Goal: Book appointment/travel/reservation

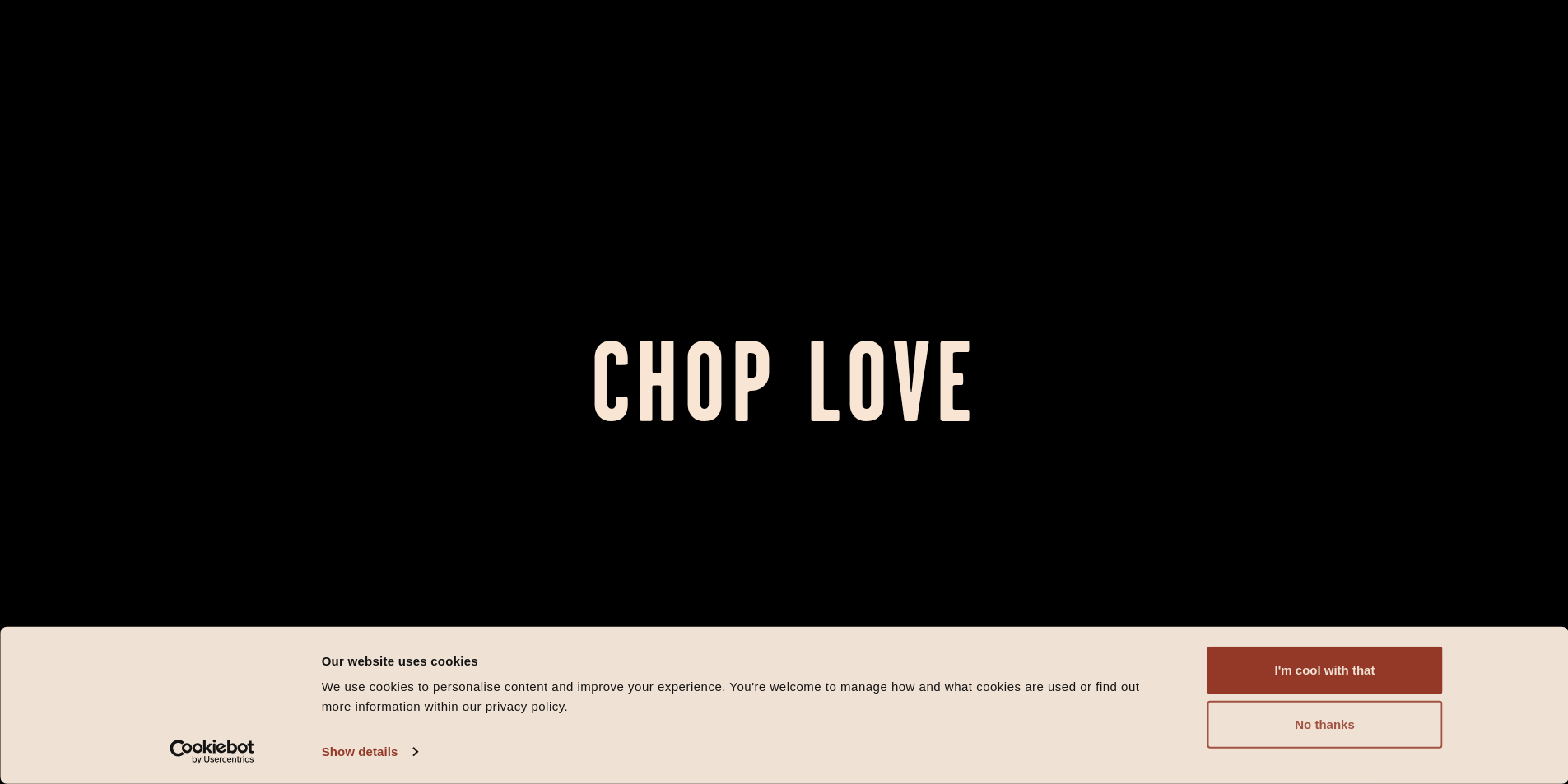
drag, startPoint x: 1312, startPoint y: 712, endPoint x: 1303, endPoint y: 713, distance: 9.1
click at [1312, 711] on button "No thanks" at bounding box center [1325, 724] width 235 height 48
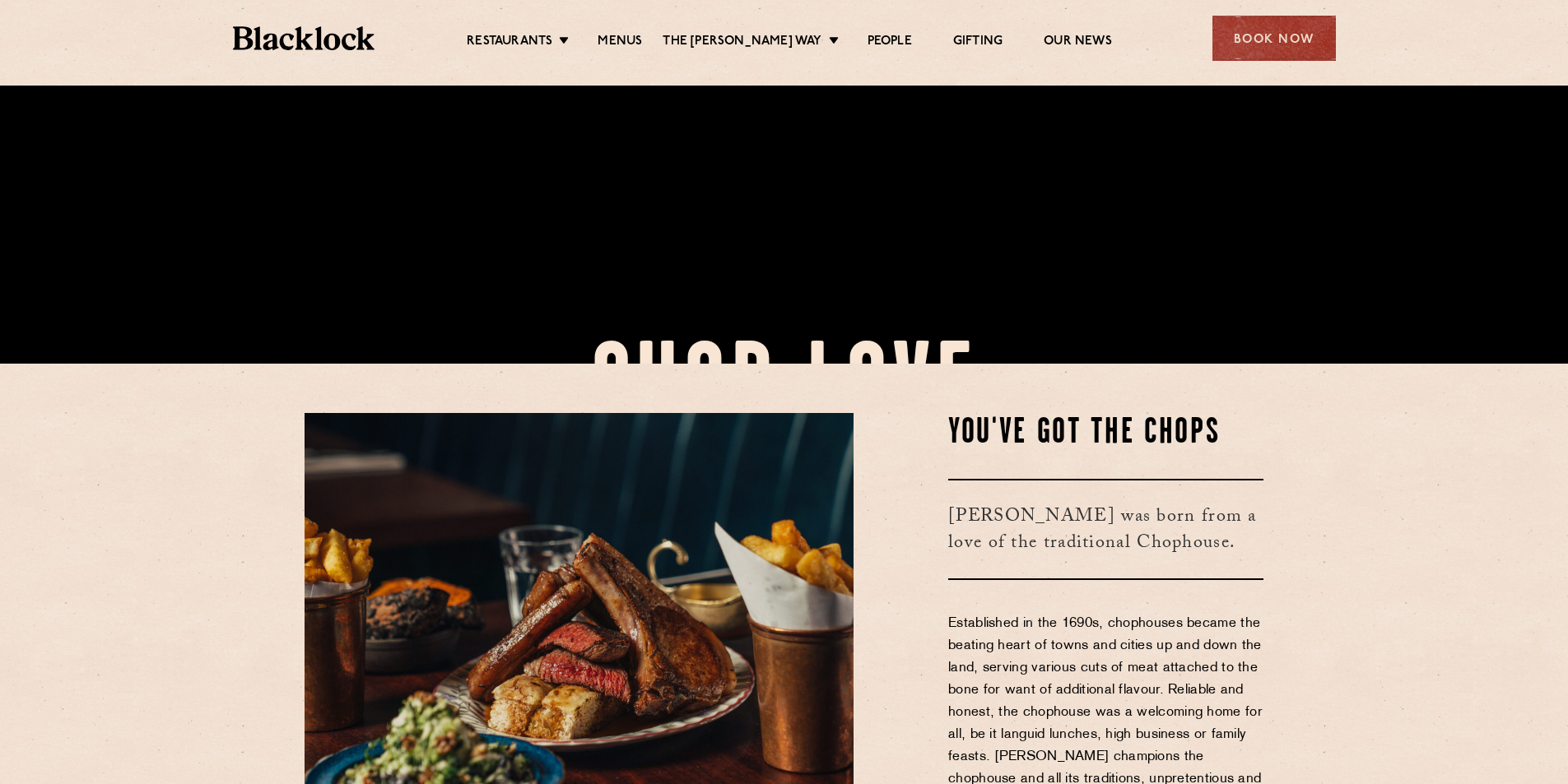
scroll to position [576, 0]
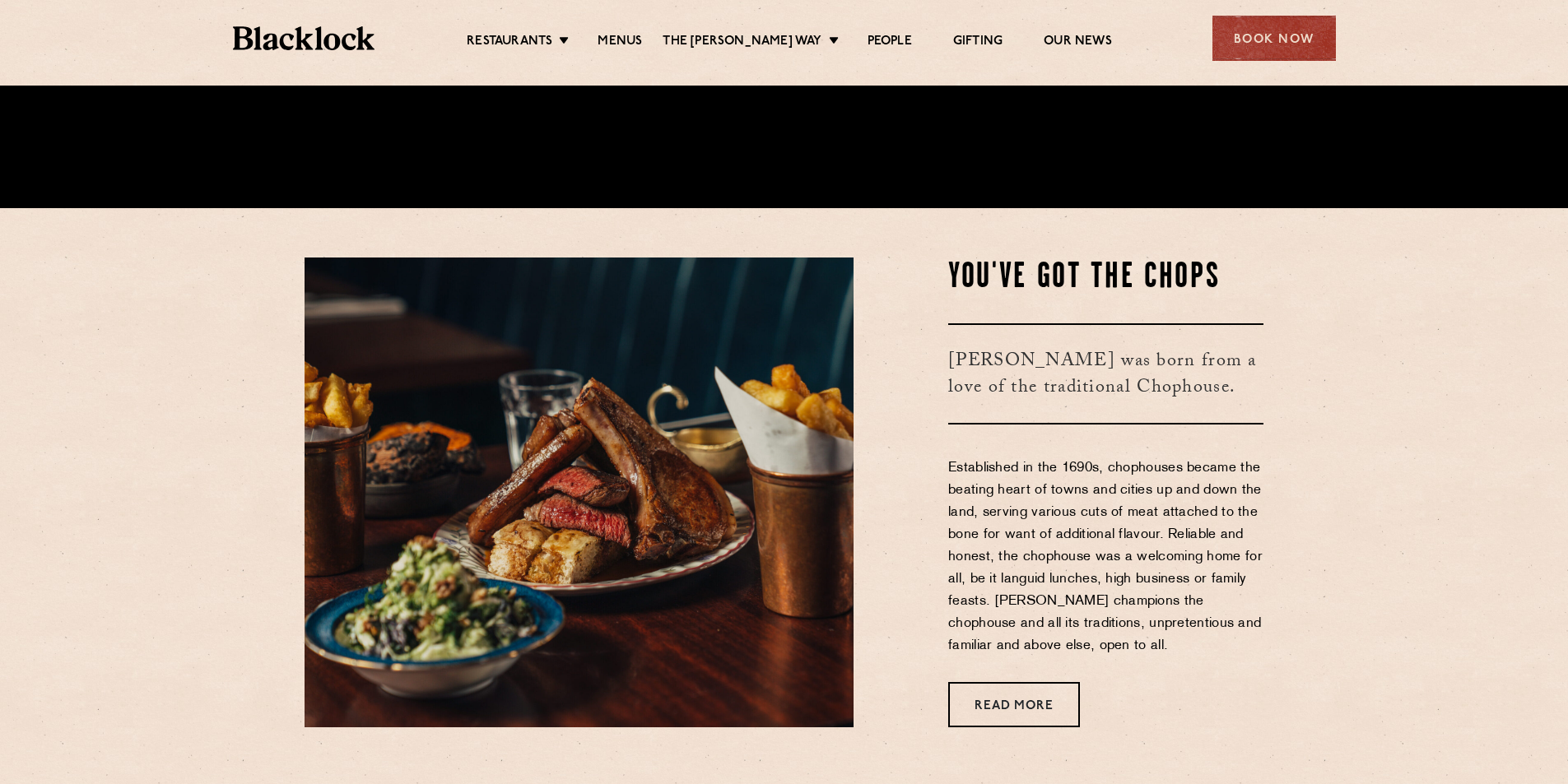
click at [632, 31] on ul "Restaurants Soho City Shoreditch Covent Garden Canary Wharf Manchester Birmingh…" at bounding box center [789, 38] width 828 height 26
click at [633, 34] on link "Menus" at bounding box center [619, 43] width 44 height 18
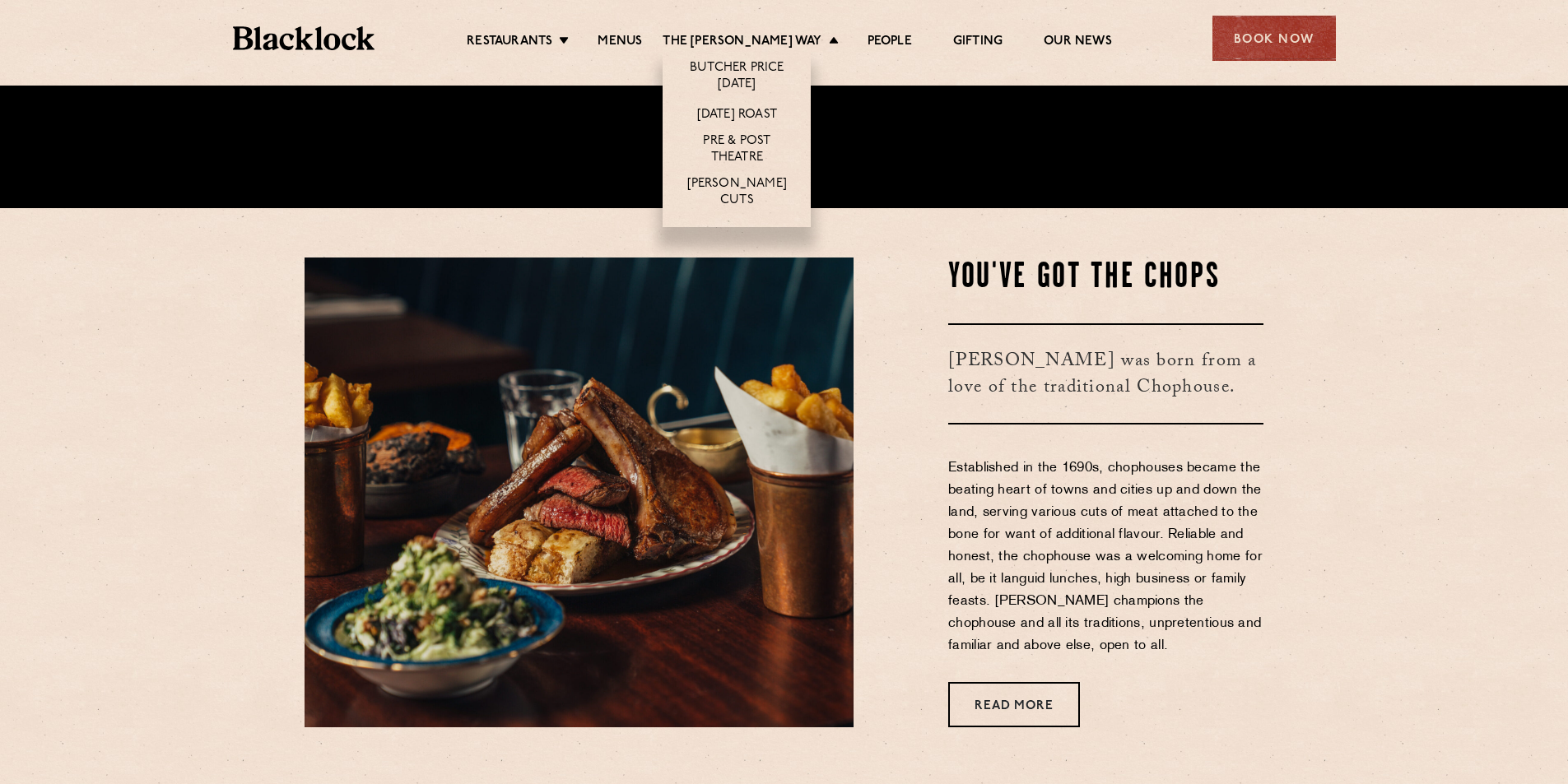
click at [733, 169] on li "Pre & Post Theatre" at bounding box center [737, 150] width 148 height 43
click at [732, 185] on link "[PERSON_NAME] Cuts" at bounding box center [736, 194] width 115 height 34
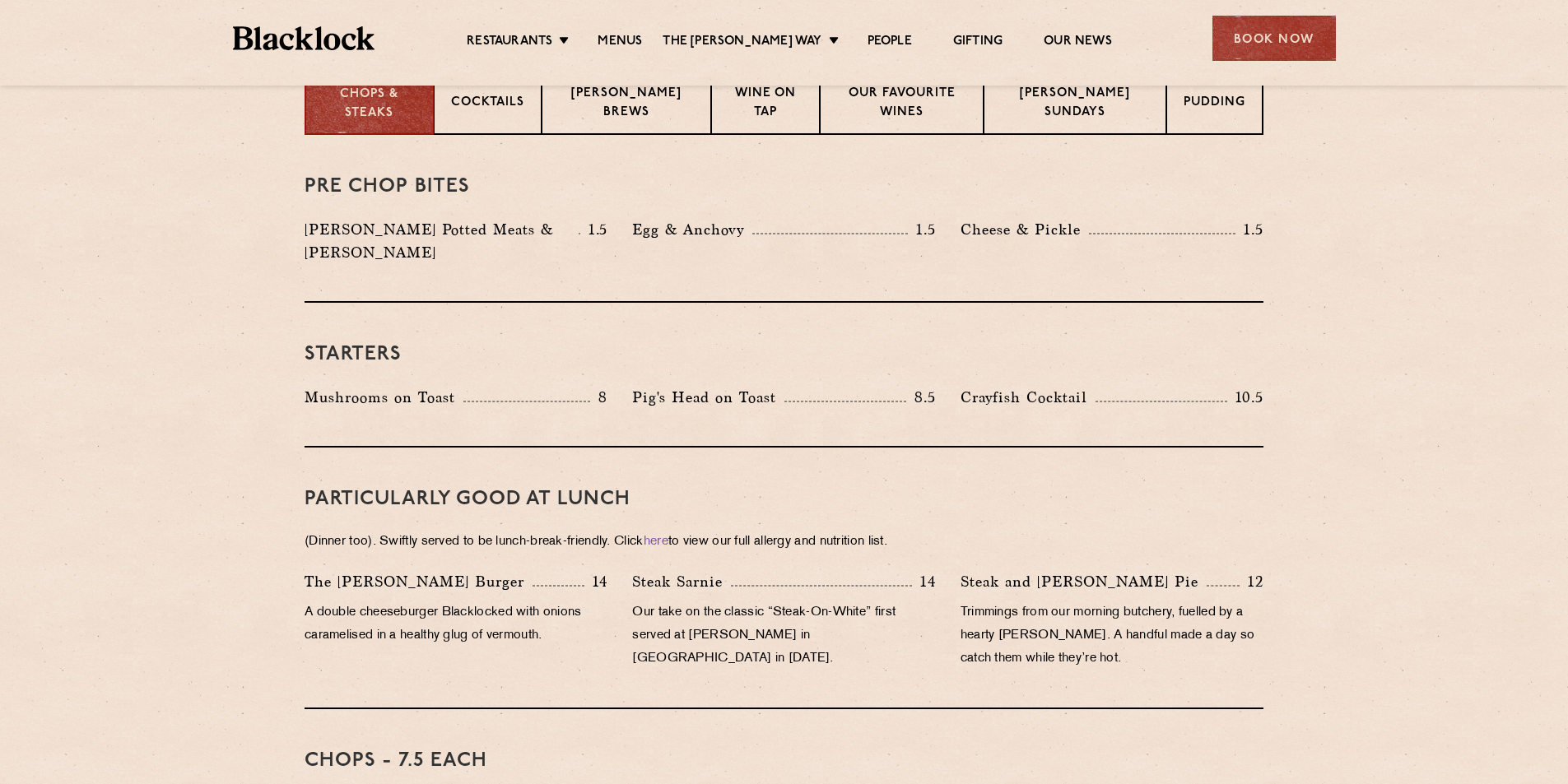
scroll to position [658, 0]
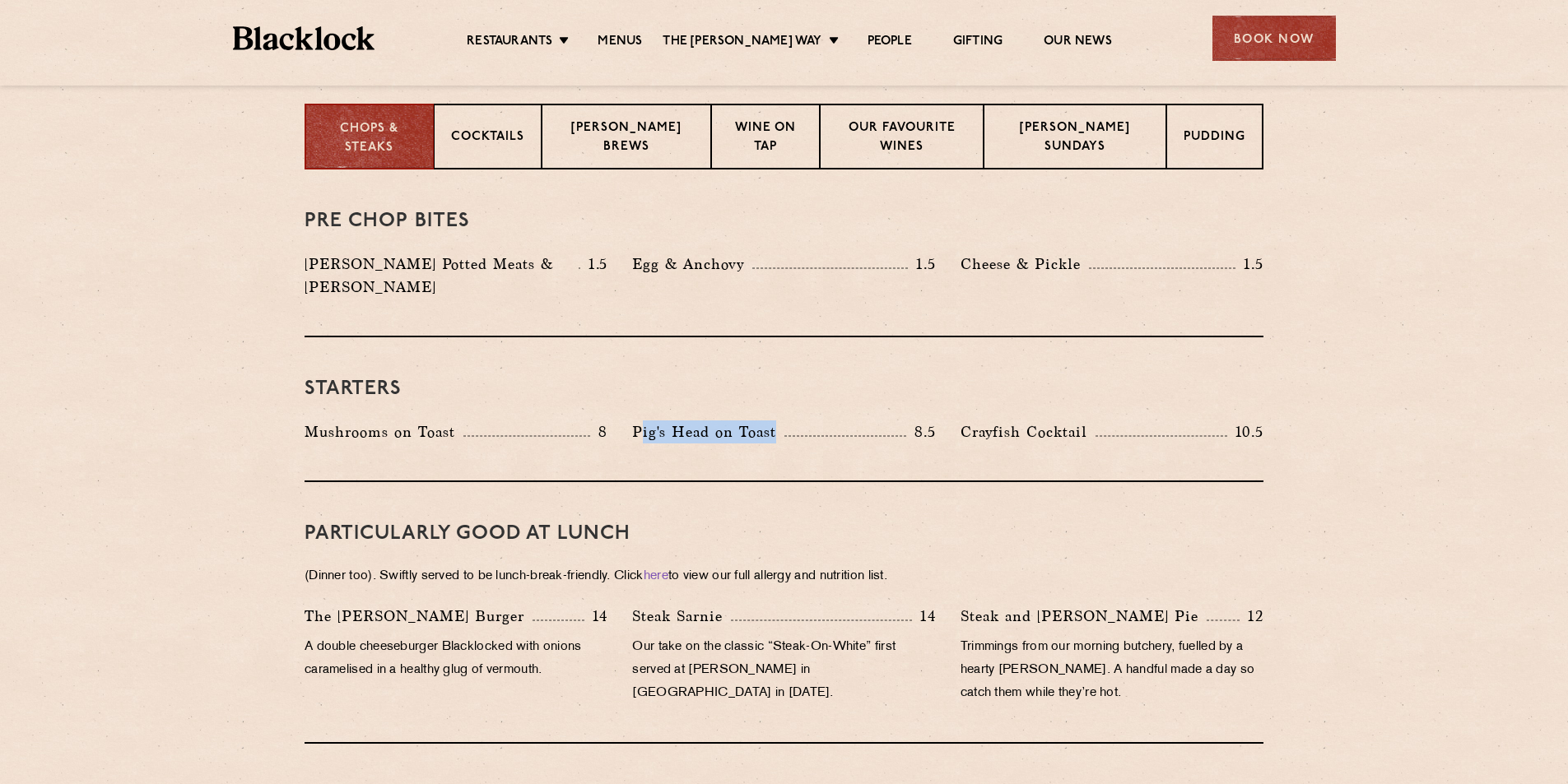
drag, startPoint x: 673, startPoint y: 399, endPoint x: 804, endPoint y: 393, distance: 131.1
click at [804, 393] on div "Starters Mushrooms on Toast 8 Pig's Head on Toast 8.5 Crayfish Cocktail 10.5" at bounding box center [784, 410] width 959 height 145
click at [624, 420] on div "Pig's Head on Toast 8.5" at bounding box center [783, 436] width 327 height 32
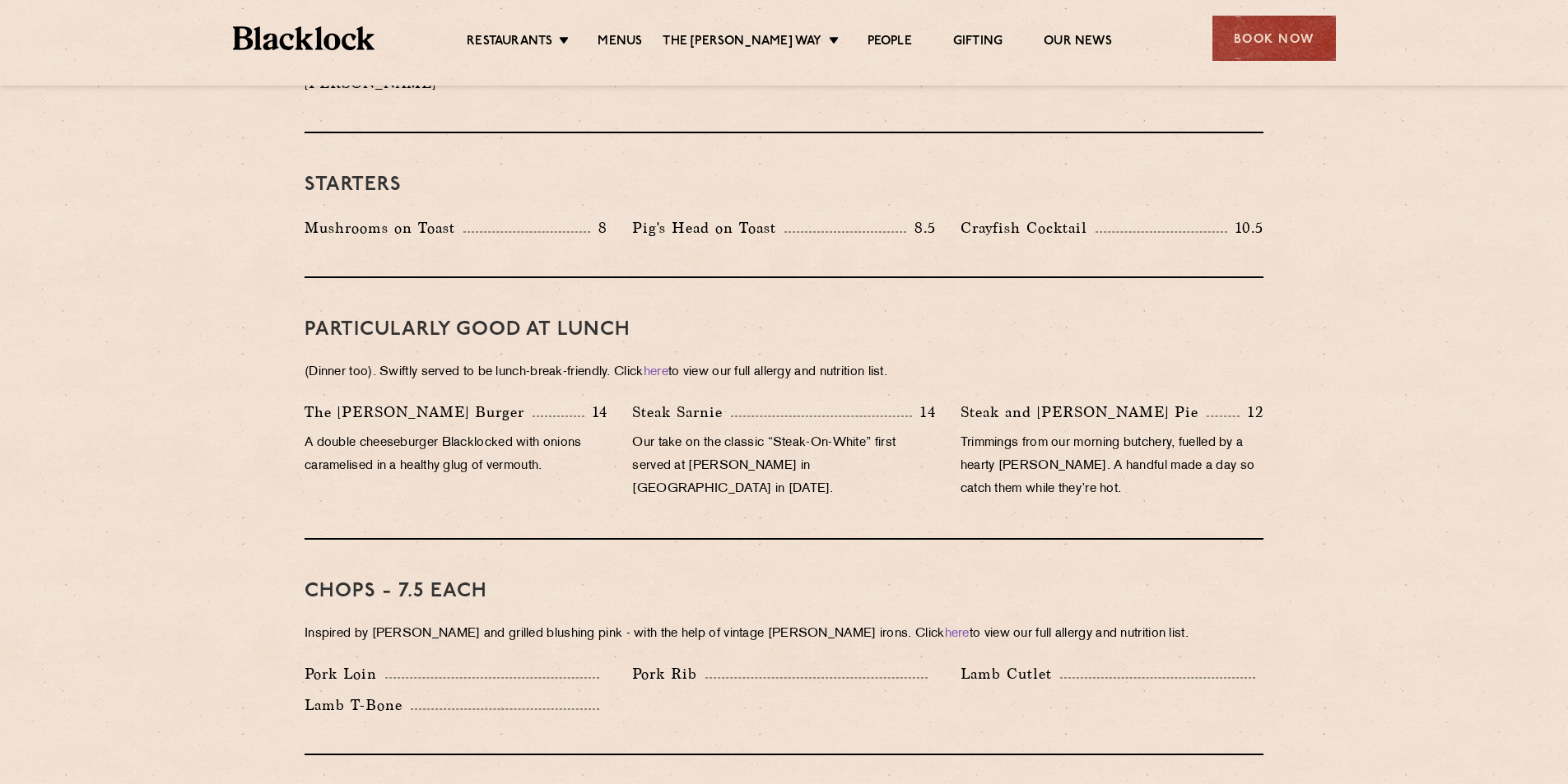
scroll to position [905, 0]
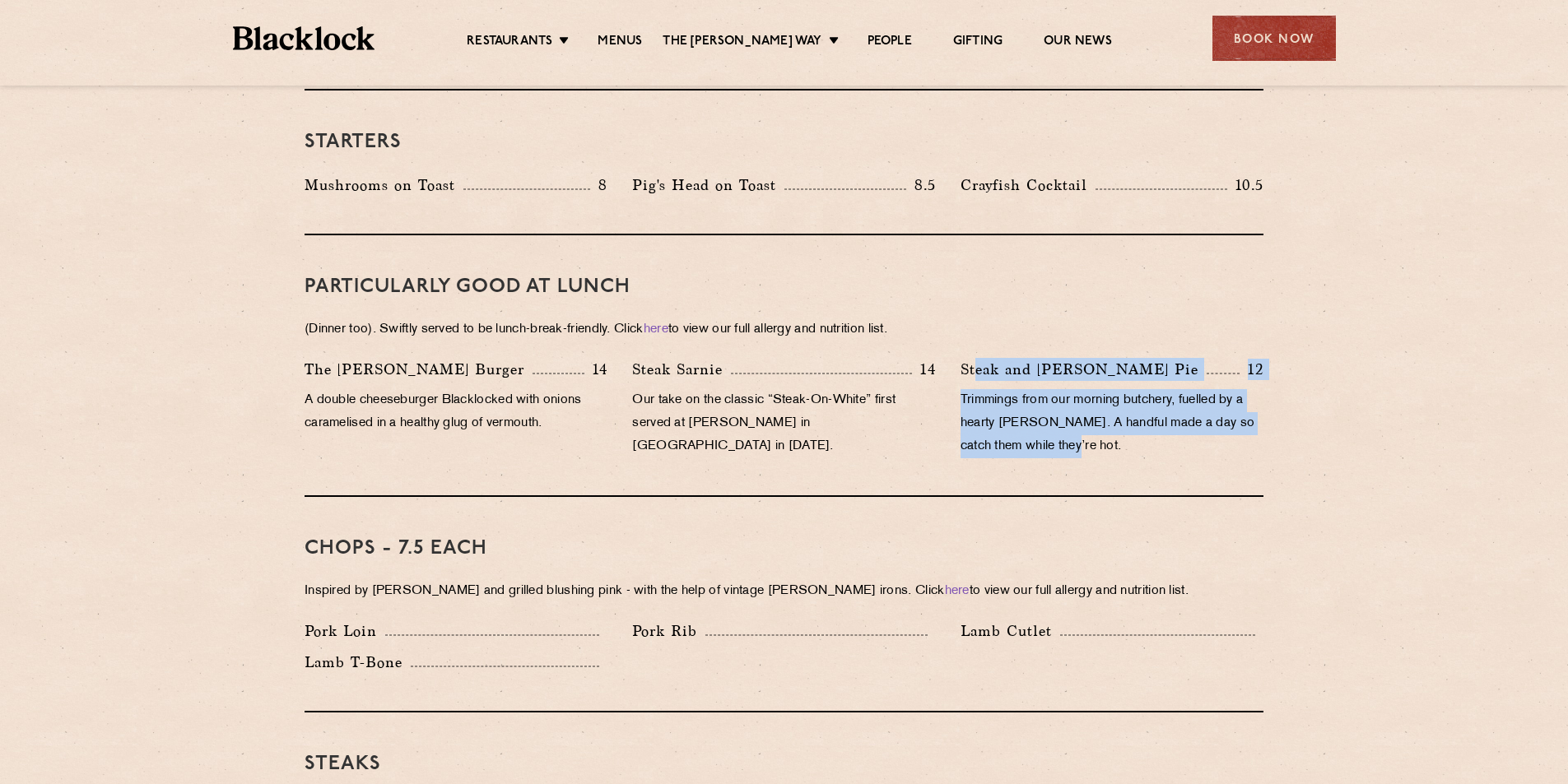
drag, startPoint x: 1130, startPoint y: 434, endPoint x: 972, endPoint y: 344, distance: 181.8
click at [975, 358] on div "Steak and Stout Pie 12 Trimmings from our morning butchery, fuelled by a hearty…" at bounding box center [1111, 412] width 327 height 109
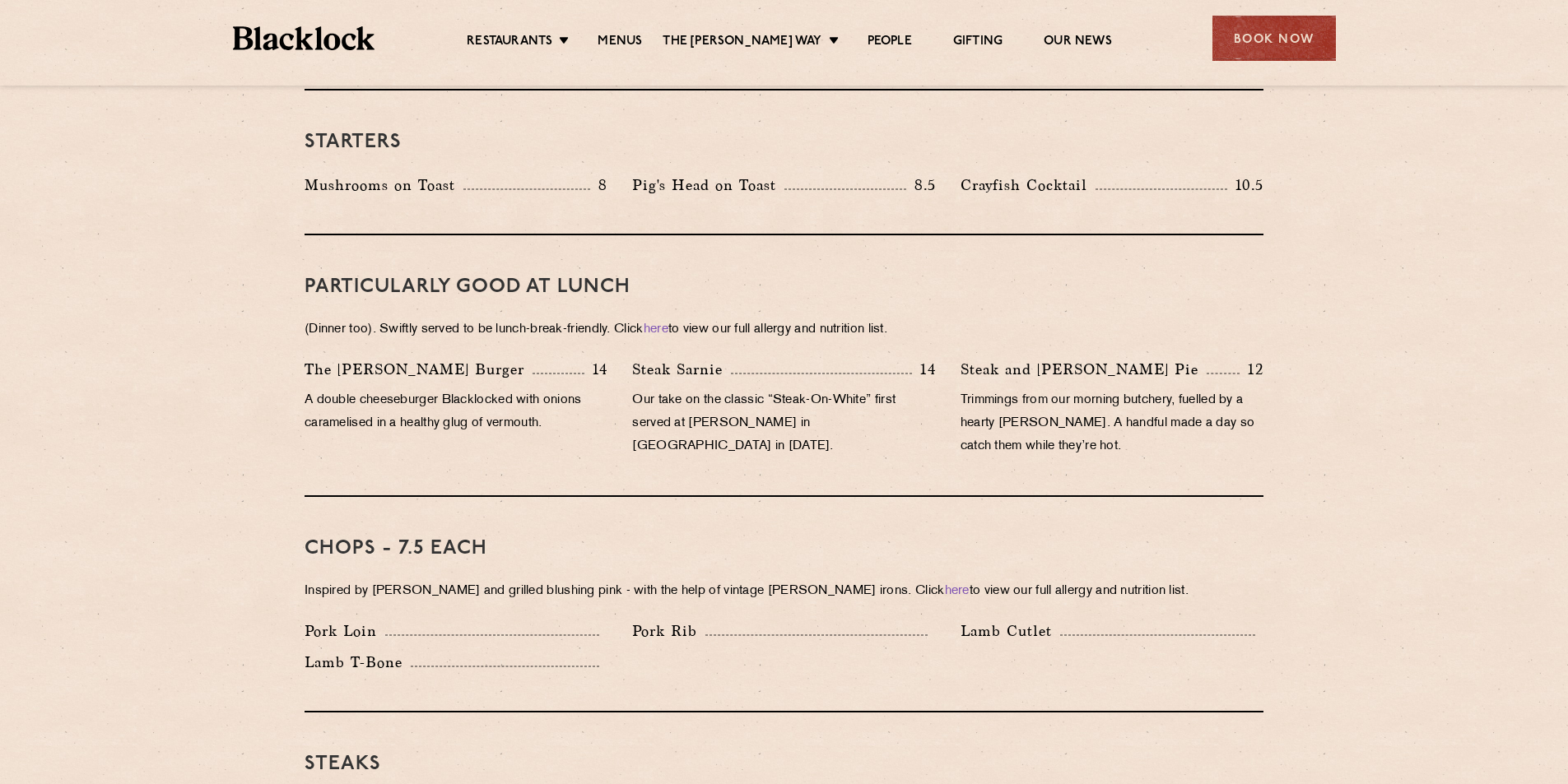
click at [969, 358] on p "Steak and Stout Pie" at bounding box center [1083, 369] width 246 height 23
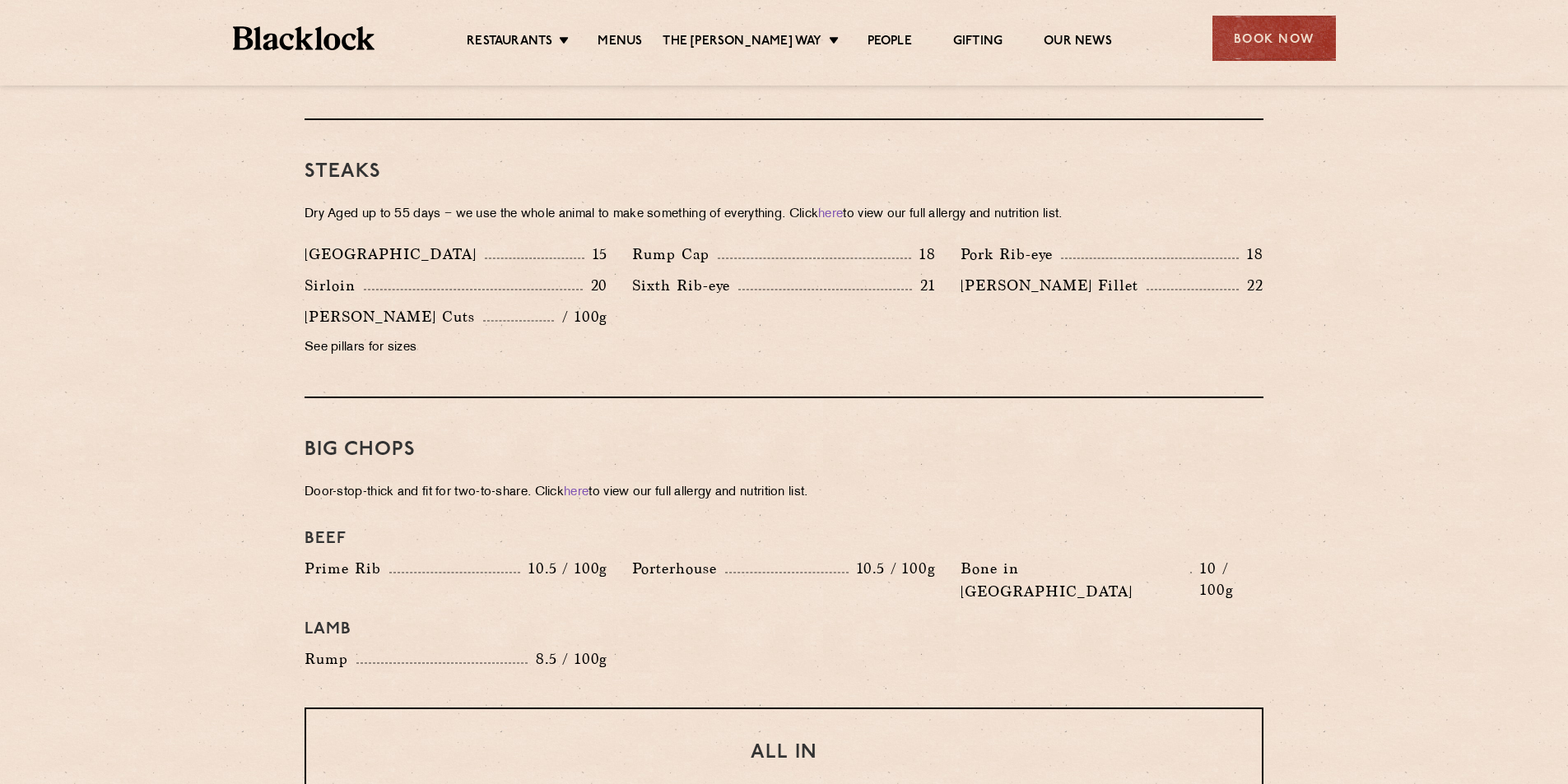
scroll to position [1563, 0]
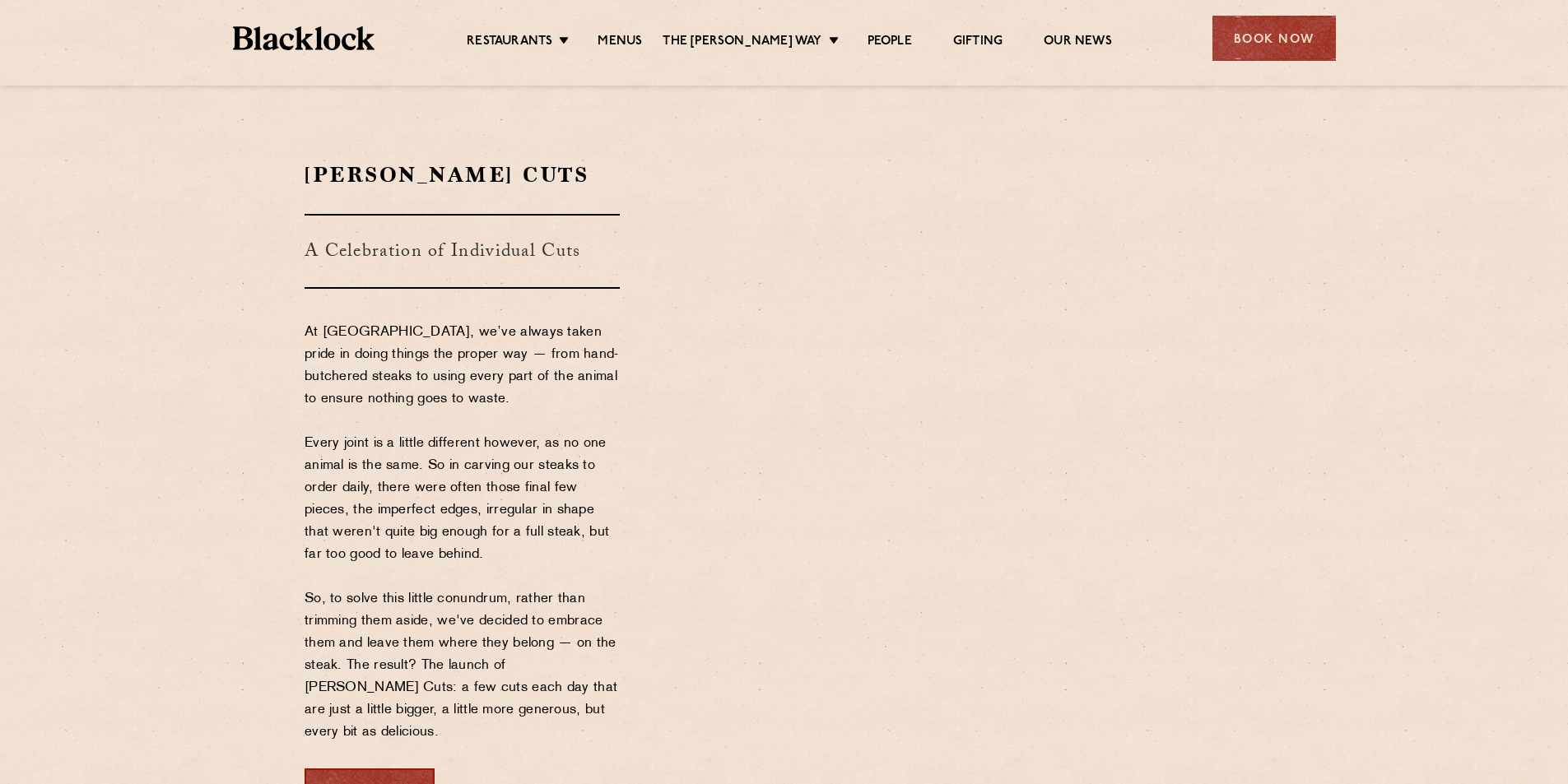
click at [353, 772] on div "Book Now" at bounding box center [370, 791] width 130 height 45
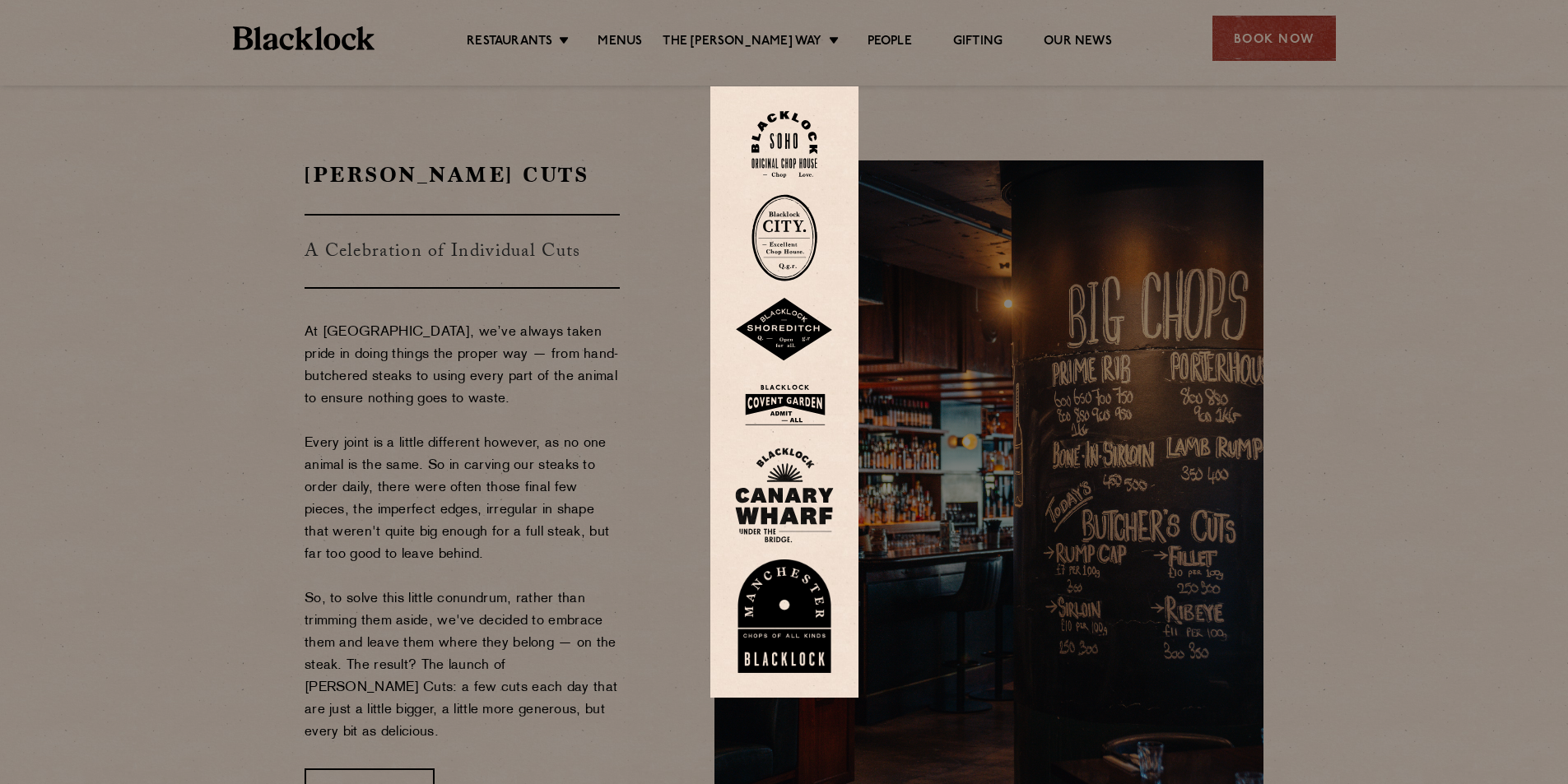
click at [800, 329] on img at bounding box center [784, 329] width 99 height 64
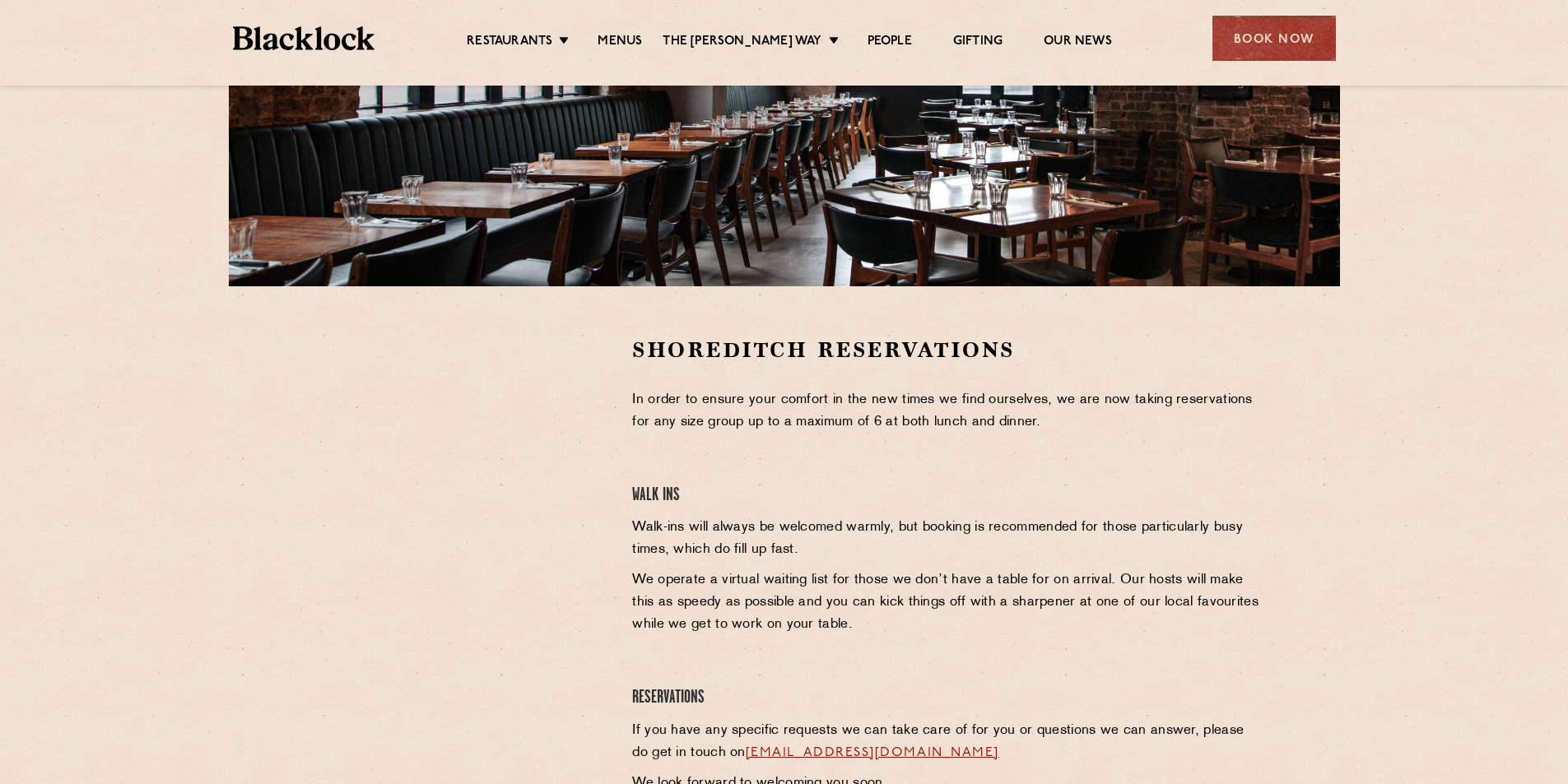
scroll to position [329, 0]
